Goal: Task Accomplishment & Management: Manage account settings

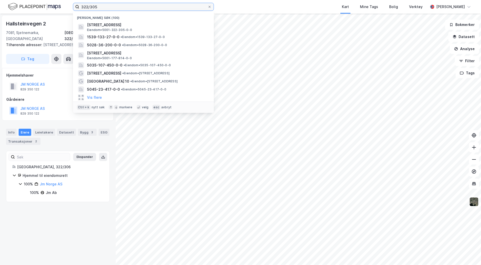
click at [111, 7] on input "322/305" at bounding box center [143, 7] width 128 height 8
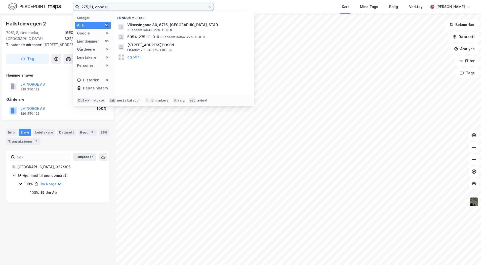
type input "275/11, oppdal"
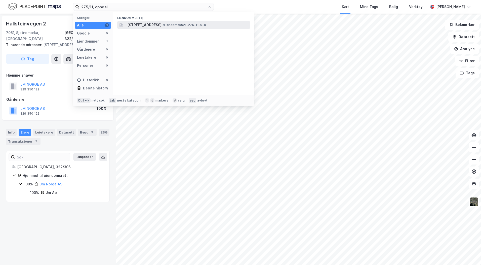
click at [162, 27] on span "[STREET_ADDRESS]" at bounding box center [144, 25] width 34 height 6
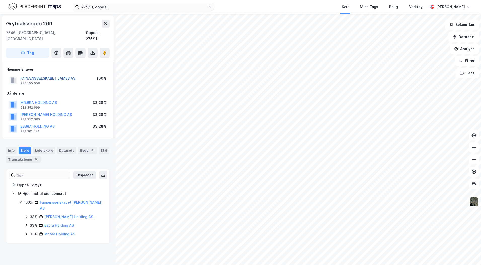
click at [0, 0] on button "FAINÆNSSELSKABET JAMES AS" at bounding box center [0, 0] width 0 height 0
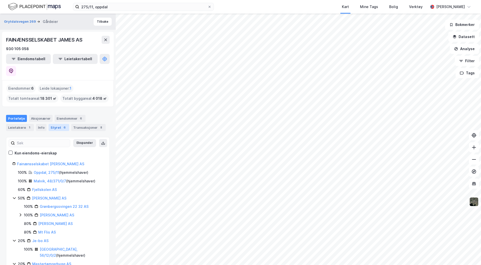
click at [54, 124] on div "Styret 6" at bounding box center [59, 127] width 21 height 7
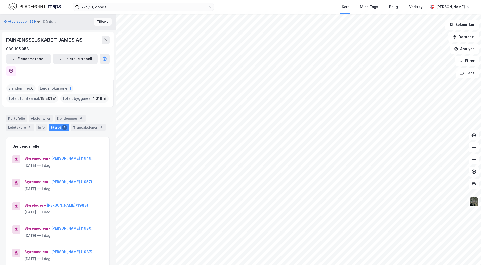
click at [94, 18] on button "Tilbake" at bounding box center [103, 22] width 18 height 8
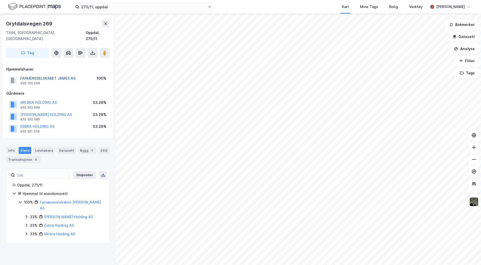
click at [0, 0] on button "FAINÆNSSELSKABET JAMES AS" at bounding box center [0, 0] width 0 height 0
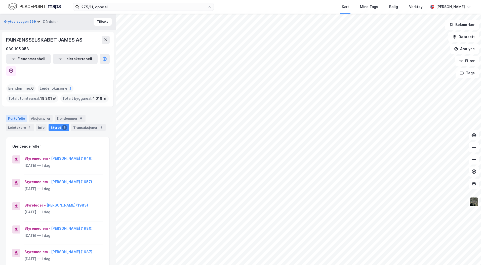
click at [15, 115] on div "Portefølje" at bounding box center [16, 118] width 21 height 7
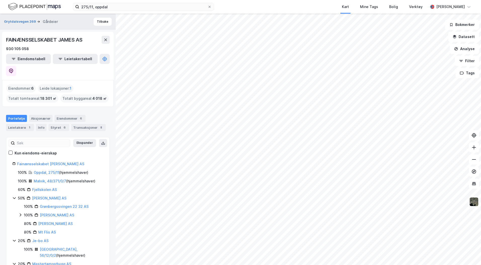
scroll to position [11, 0]
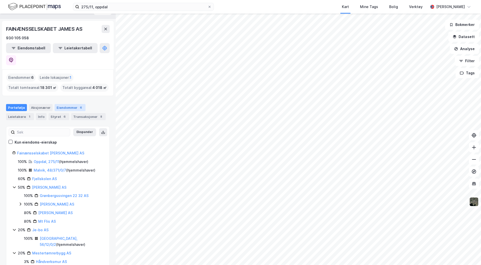
click at [69, 104] on div "Eiendommer 6" at bounding box center [70, 107] width 31 height 7
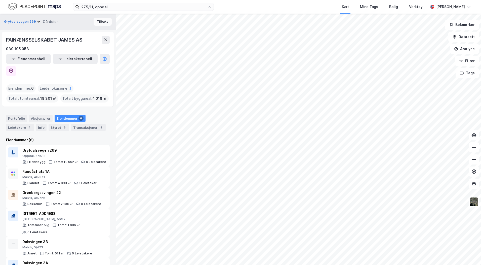
click at [94, 19] on button "Tilbake" at bounding box center [103, 22] width 18 height 8
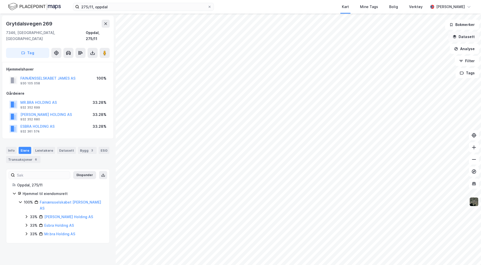
click at [460, 36] on button "Datasett" at bounding box center [464, 37] width 31 height 10
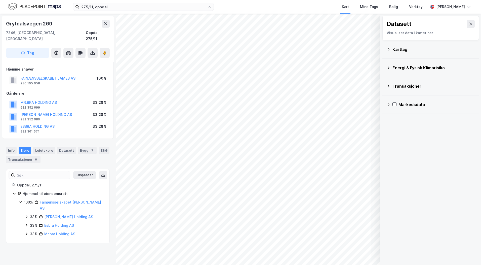
click at [390, 48] on icon at bounding box center [389, 49] width 4 height 4
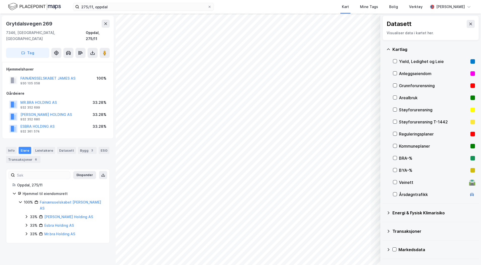
click at [404, 131] on div "Reguleringsplaner" at bounding box center [433, 134] width 69 height 6
click at [12, 147] on div "Info" at bounding box center [11, 150] width 11 height 7
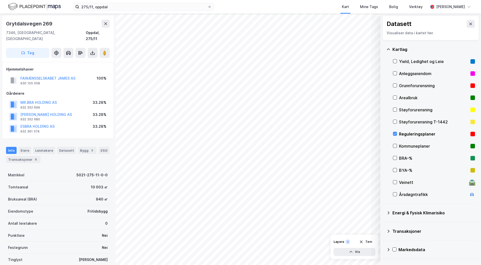
scroll to position [33, 0]
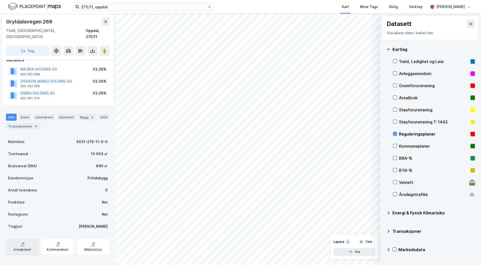
click at [31, 244] on div "Arealplaner" at bounding box center [22, 246] width 33 height 16
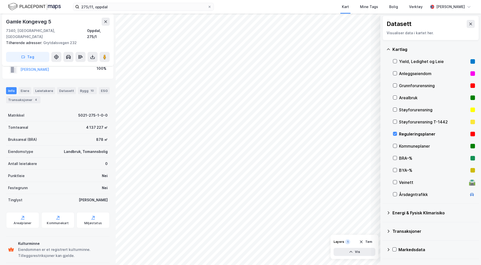
scroll to position [16, 0]
click at [22, 221] on div "Arealplaner" at bounding box center [23, 223] width 18 height 4
click at [115, 9] on input "275/11, oppdal" at bounding box center [143, 7] width 128 height 8
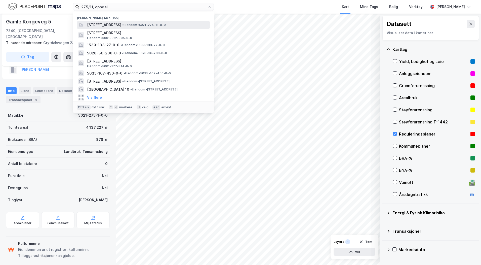
click at [118, 27] on span "[STREET_ADDRESS]" at bounding box center [104, 25] width 34 height 6
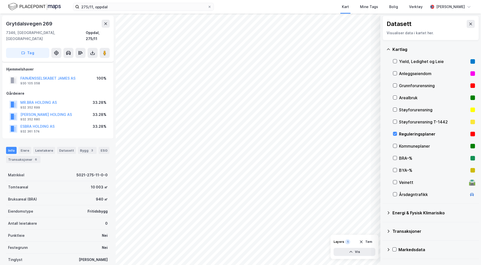
scroll to position [16, 0]
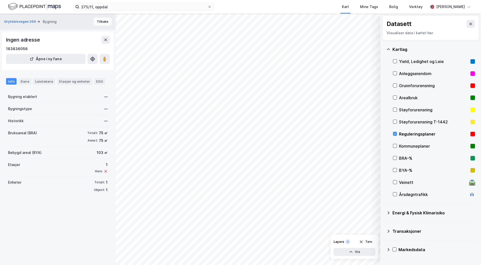
click at [97, 20] on button "Tilbake" at bounding box center [103, 22] width 18 height 8
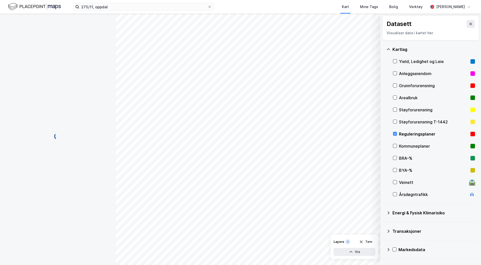
scroll to position [16, 0]
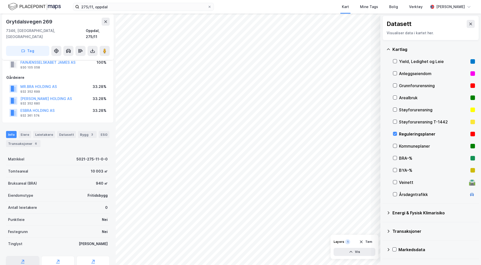
click at [24, 259] on icon at bounding box center [22, 261] width 5 height 5
click at [26, 256] on div "Arealplaner" at bounding box center [22, 264] width 33 height 16
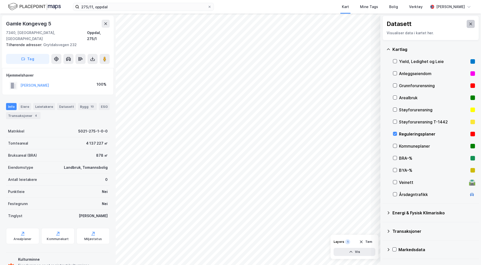
click at [470, 24] on icon at bounding box center [471, 24] width 3 height 3
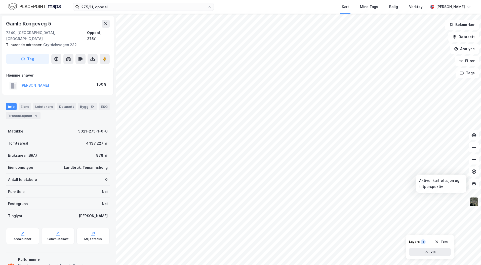
click at [476, 200] on img at bounding box center [474, 202] width 10 height 10
click at [420, 6] on div "Verktøy" at bounding box center [416, 7] width 14 height 6
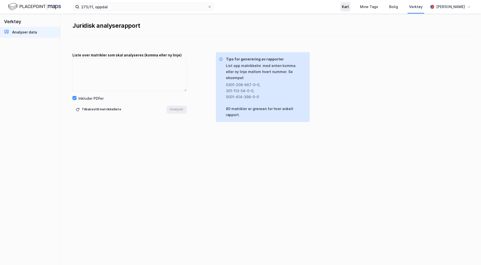
click at [351, 8] on div "Kart" at bounding box center [346, 6] width 10 height 9
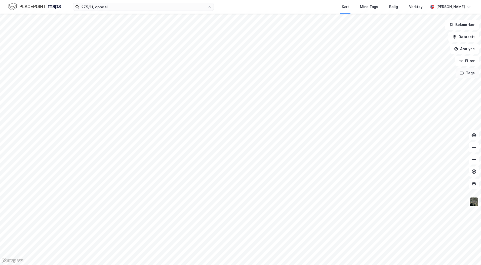
click at [469, 72] on button "Tags" at bounding box center [467, 73] width 23 height 10
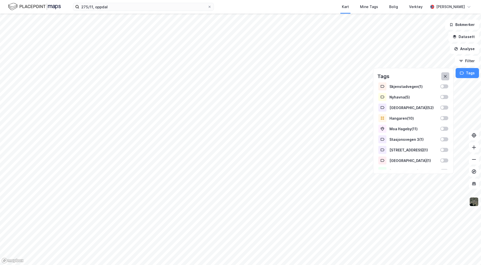
click at [445, 77] on icon at bounding box center [446, 76] width 4 height 4
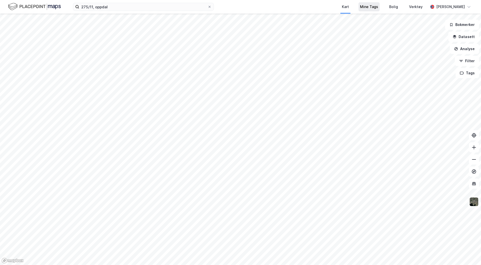
click at [378, 8] on div "Mine Tags" at bounding box center [369, 7] width 18 height 6
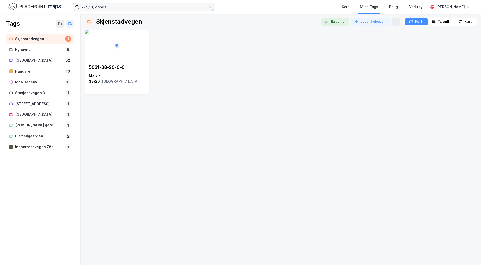
click at [97, 7] on input "275/11, oppdal" at bounding box center [143, 7] width 128 height 8
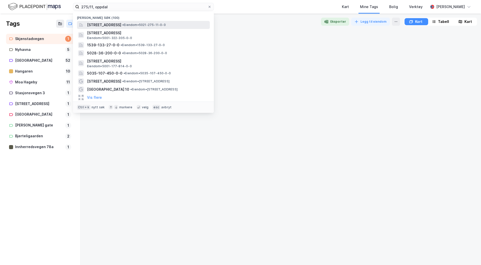
click at [106, 21] on div "[STREET_ADDRESS] • Eiendom • 5021-275-11-0-0" at bounding box center [143, 25] width 133 height 8
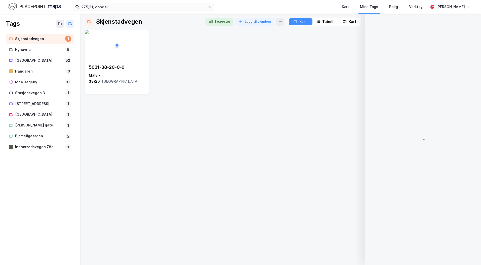
scroll to position [3, 0]
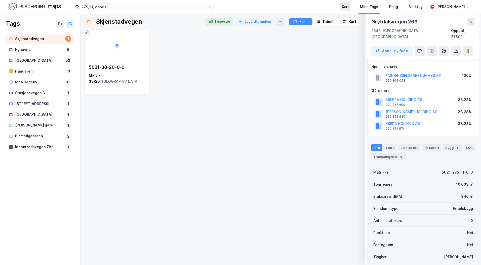
click at [349, 8] on div "Kart" at bounding box center [345, 7] width 7 height 6
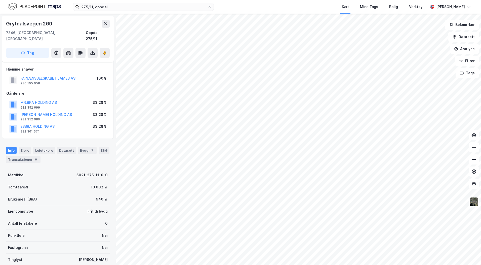
scroll to position [3, 0]
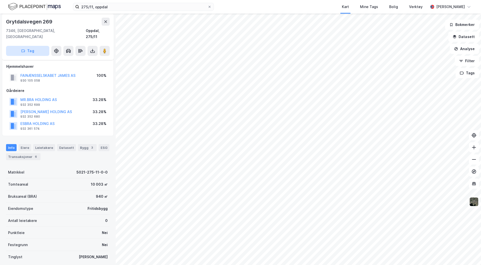
click at [27, 46] on button "Tag" at bounding box center [27, 51] width 43 height 10
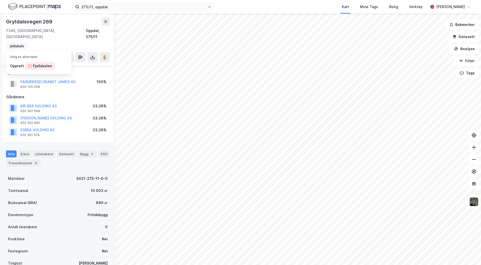
scroll to position [0, 4]
type input "Fjellskolen"
click at [42, 63] on div "Fjellskolen" at bounding box center [42, 66] width 19 height 6
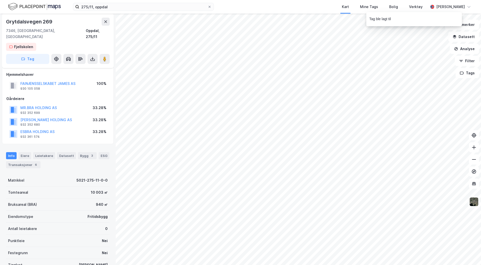
scroll to position [5, 0]
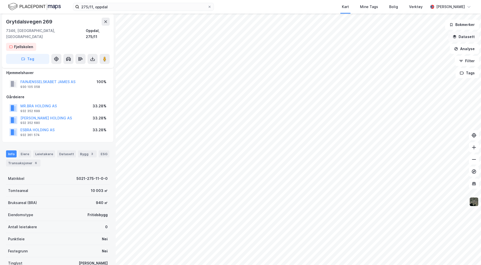
click at [457, 36] on icon "button" at bounding box center [454, 36] width 3 height 2
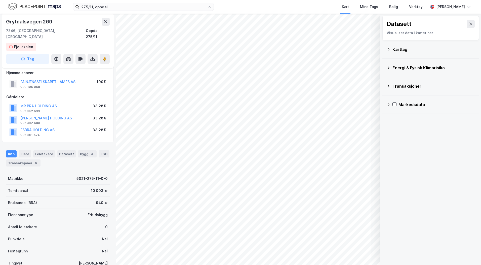
click at [412, 51] on div "Kartlag" at bounding box center [434, 49] width 83 height 6
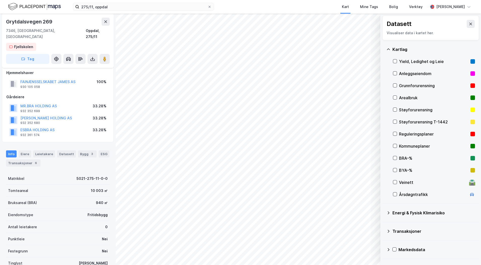
click at [407, 133] on div "Reguleringsplaner" at bounding box center [433, 134] width 69 height 6
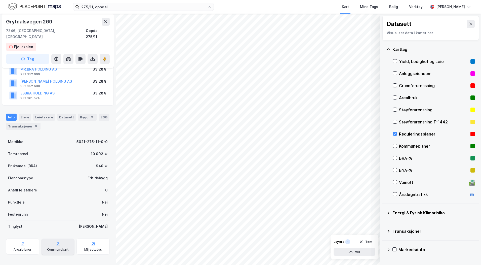
click at [64, 247] on div "Kommunekart" at bounding box center [58, 249] width 22 height 4
